Goal: Find specific page/section: Find specific page/section

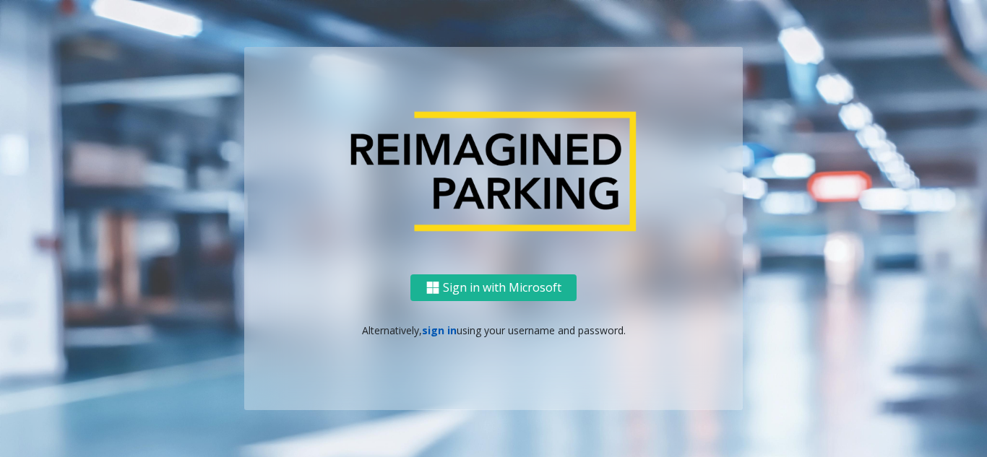
click at [425, 330] on link "sign in" at bounding box center [439, 331] width 35 height 14
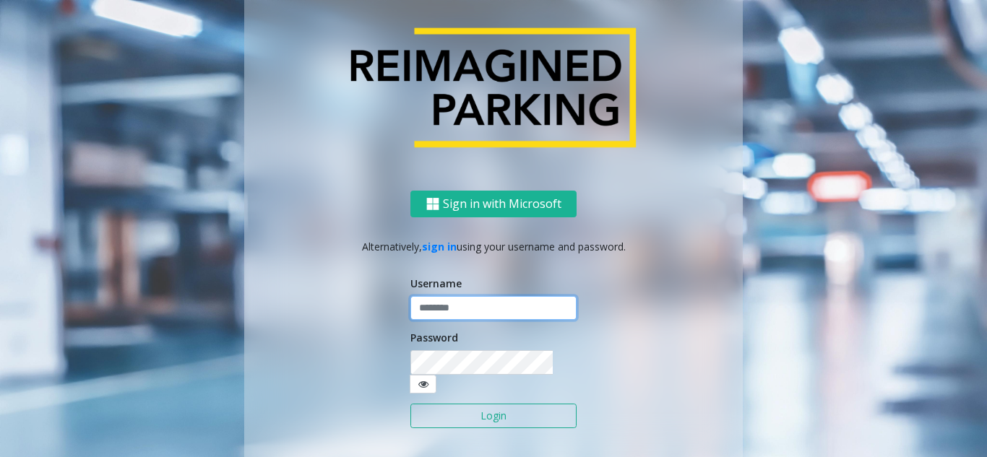
type input "*******"
click at [444, 319] on input "*******" at bounding box center [493, 308] width 166 height 25
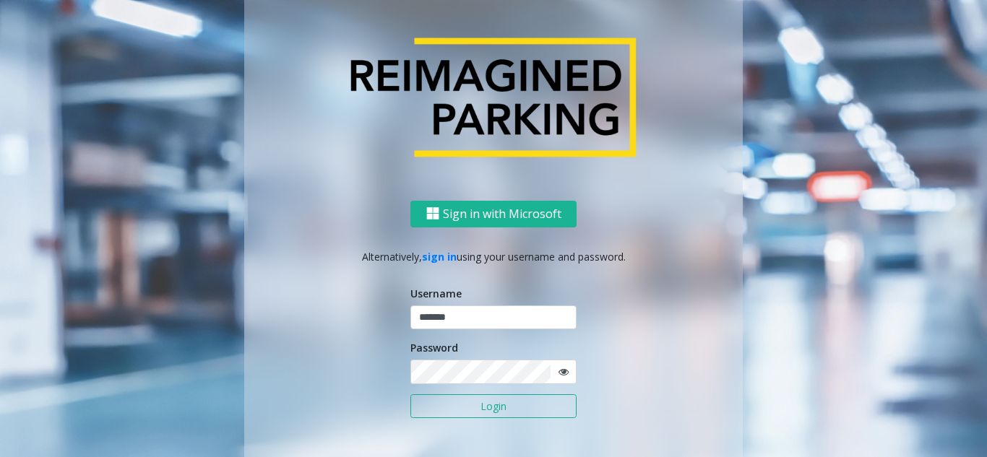
click at [506, 403] on button "Login" at bounding box center [493, 406] width 166 height 25
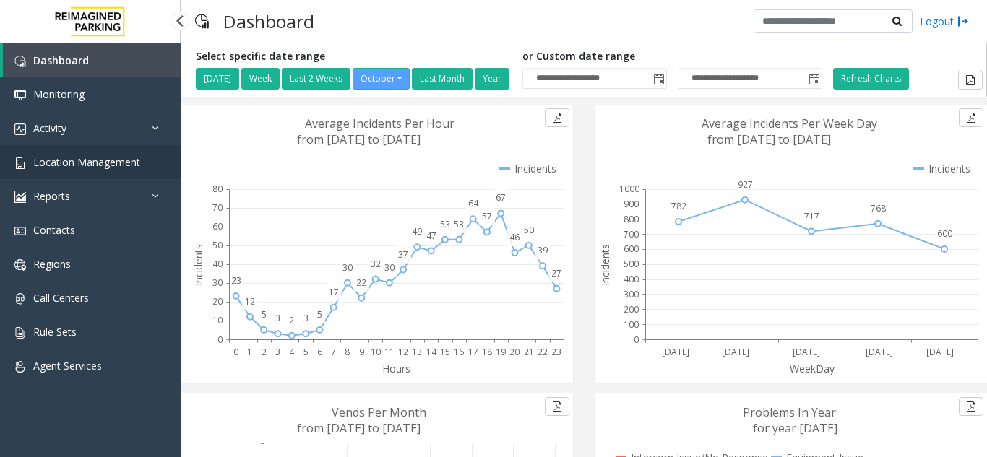
click at [106, 163] on span "Location Management" at bounding box center [86, 162] width 107 height 14
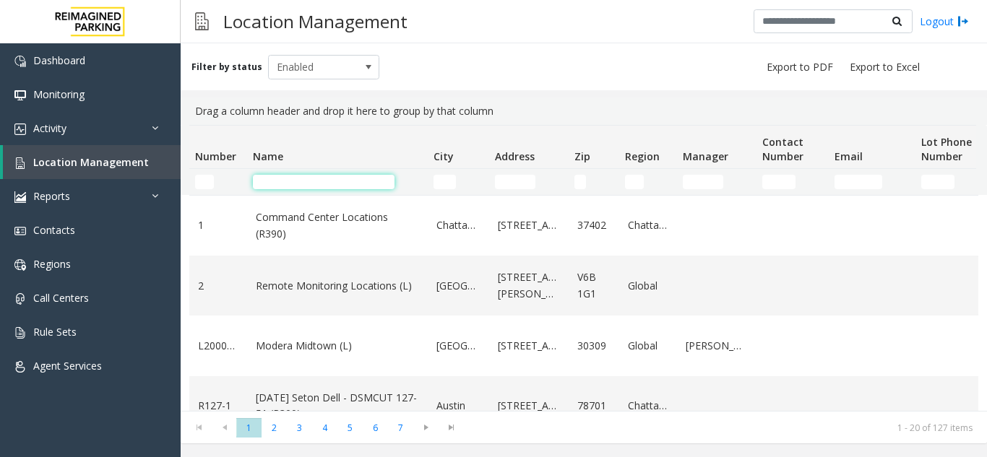
click at [289, 183] on input "Name Filter" at bounding box center [324, 182] width 142 height 14
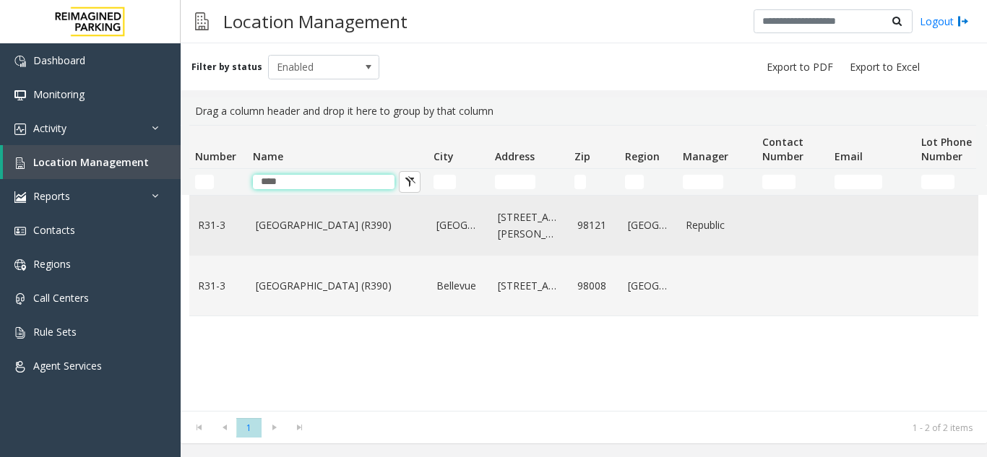
type input "****"
click at [249, 233] on td "[GEOGRAPHIC_DATA] (R390)" at bounding box center [337, 226] width 181 height 60
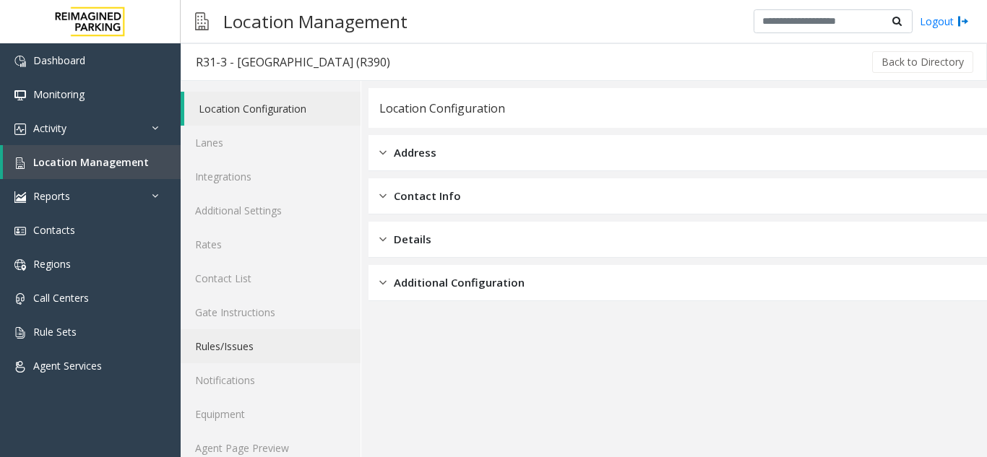
scroll to position [19, 0]
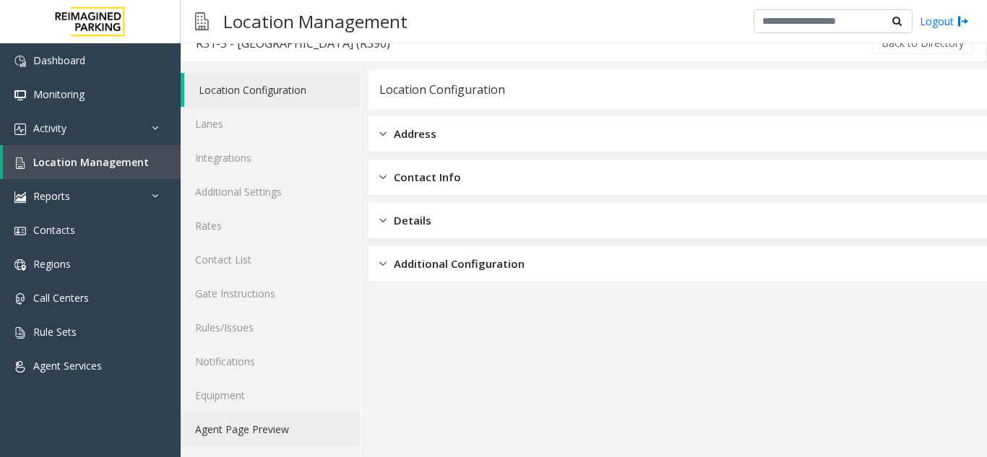
click at [276, 421] on link "Agent Page Preview" at bounding box center [271, 430] width 180 height 34
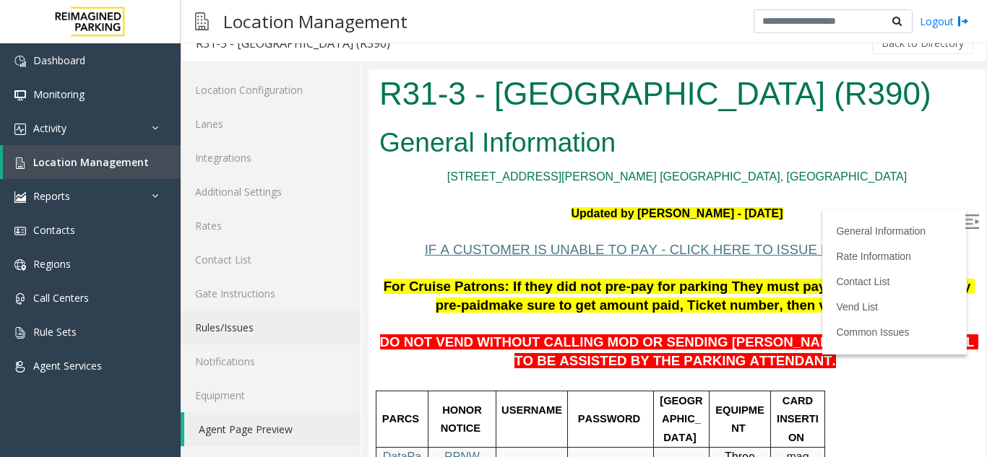
click at [965, 220] on img at bounding box center [972, 222] width 14 height 14
drag, startPoint x: 879, startPoint y: 95, endPoint x: 385, endPoint y: 103, distance: 494.3
click at [385, 103] on h1 "R31-3 - [GEOGRAPHIC_DATA] (R390)" at bounding box center [676, 94] width 595 height 45
copy h1 "R31-3 - [GEOGRAPHIC_DATA] (R390)"
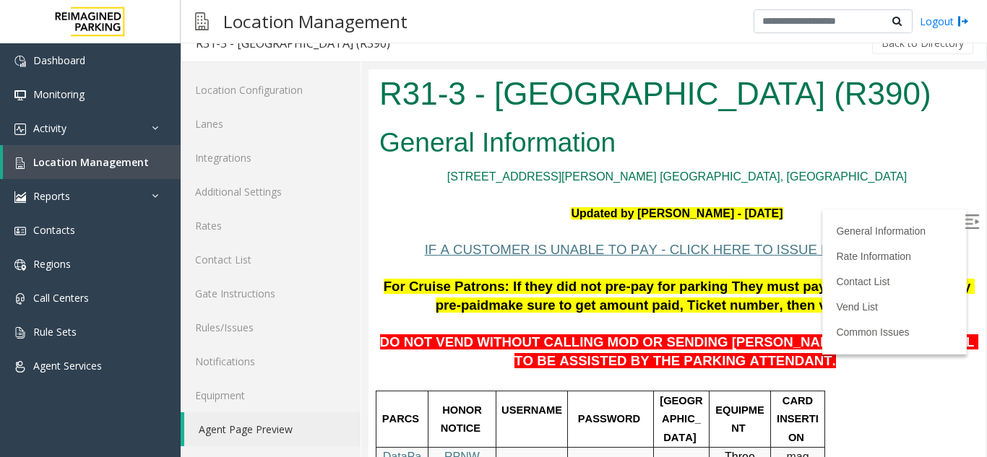
drag, startPoint x: 752, startPoint y: 364, endPoint x: 804, endPoint y: 362, distance: 52.1
click at [804, 362] on p "DO NOT VEND WITHOUT CALLING MOD OR SENDING [PERSON_NAME] TO THE 5TH LEVEL TO BE…" at bounding box center [676, 344] width 595 height 56
